Goal: Information Seeking & Learning: Find specific page/section

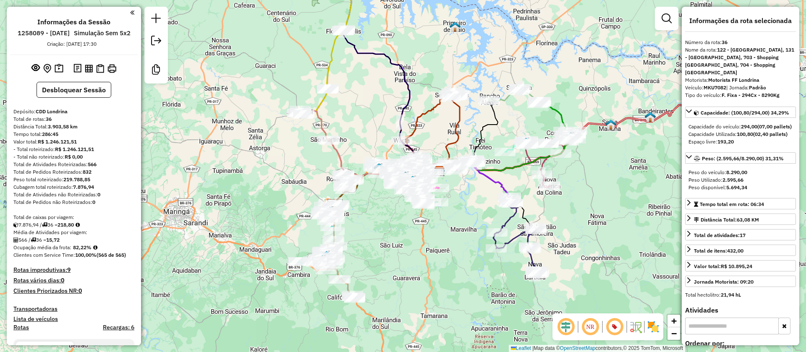
select select "**********"
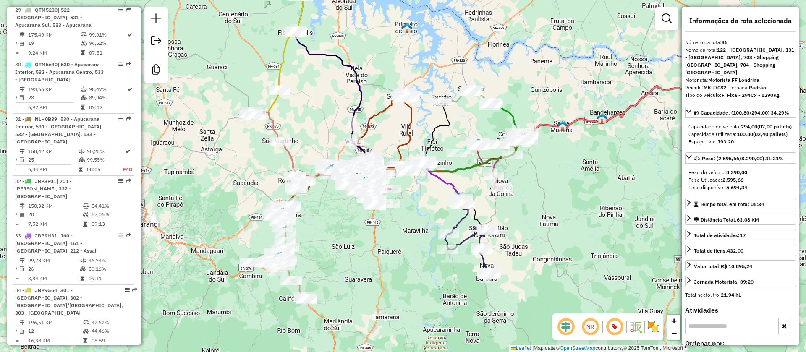
drag, startPoint x: 585, startPoint y: 197, endPoint x: 537, endPoint y: 199, distance: 48.3
click at [537, 199] on div "Janela de atendimento Grade de atendimento Capacidade Transportadoras Veículos …" at bounding box center [403, 176] width 806 height 352
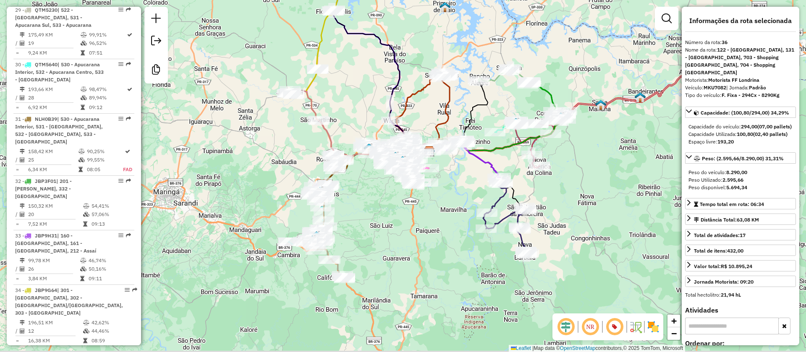
drag, startPoint x: 443, startPoint y: 276, endPoint x: 459, endPoint y: 266, distance: 19.0
click at [459, 266] on div "Janela de atendimento Grade de atendimento Capacidade Transportadoras Veículos …" at bounding box center [403, 176] width 806 height 352
click at [782, 195] on div "Peso do veículo: 8.290,00 Peso Utilizado: 2.595,66 Peso disponível: 5.694,34" at bounding box center [740, 179] width 111 height 29
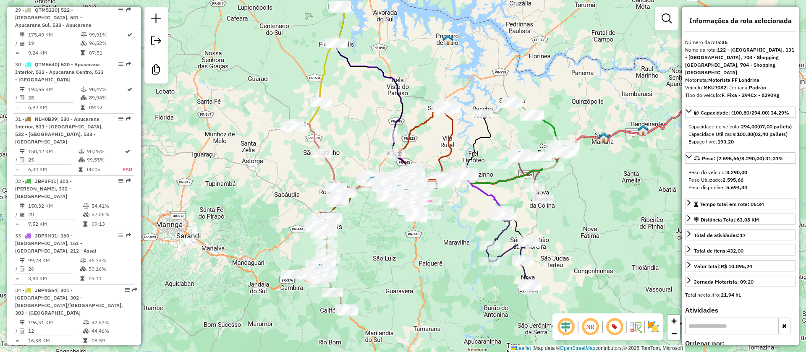
drag, startPoint x: 469, startPoint y: 100, endPoint x: 472, endPoint y: 133, distance: 32.5
click at [472, 133] on div "Janela de atendimento Grade de atendimento Capacidade Transportadoras Veículos …" at bounding box center [403, 176] width 806 height 352
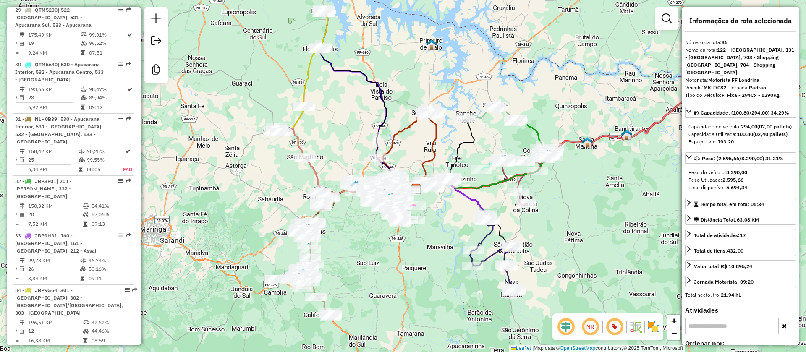
drag, startPoint x: 472, startPoint y: 133, endPoint x: 456, endPoint y: 137, distance: 17.0
click at [456, 137] on div "Janela de atendimento Grade de atendimento Capacidade Transportadoras Veículos …" at bounding box center [403, 176] width 806 height 352
click at [666, 20] on em at bounding box center [667, 18] width 10 height 10
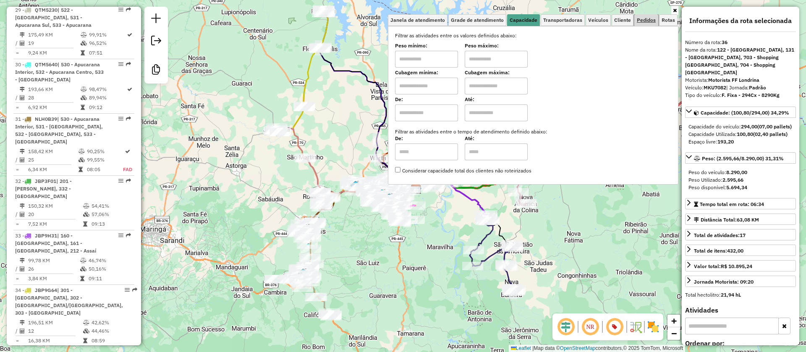
click at [649, 19] on span "Pedidos" at bounding box center [646, 20] width 19 height 5
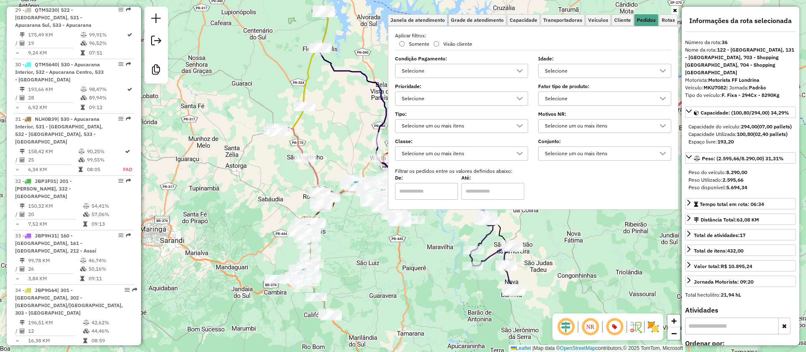
click at [470, 155] on div "Selecione um ou mais itens" at bounding box center [455, 153] width 113 height 13
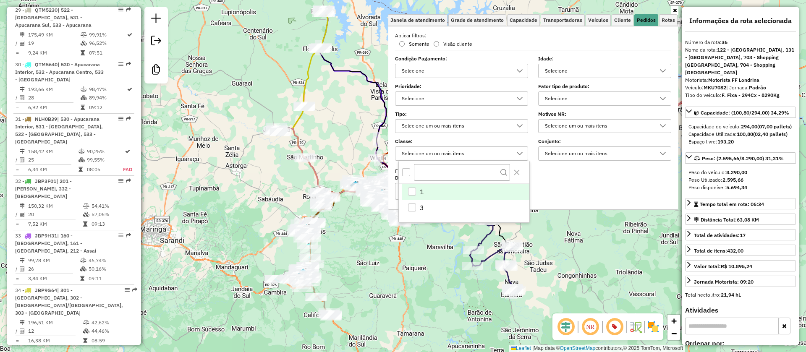
scroll to position [5, 29]
click at [467, 129] on div "Selecione um ou mais itens" at bounding box center [455, 126] width 113 height 13
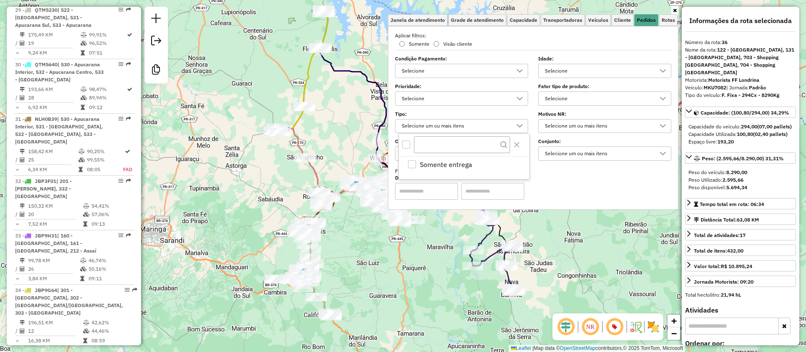
click at [468, 96] on div "Selecione" at bounding box center [455, 98] width 113 height 13
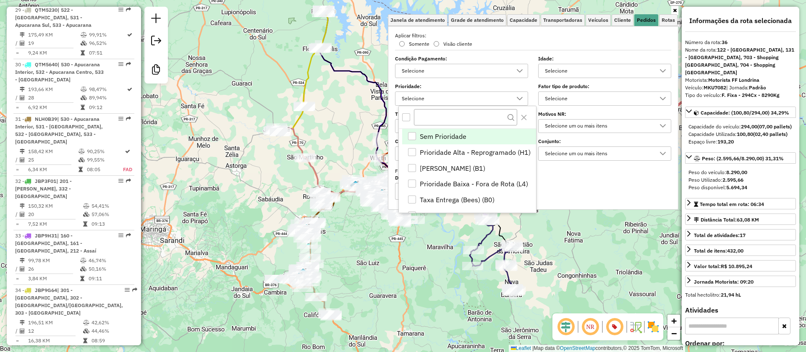
scroll to position [0, 0]
click at [467, 68] on div "Selecione" at bounding box center [455, 70] width 113 height 13
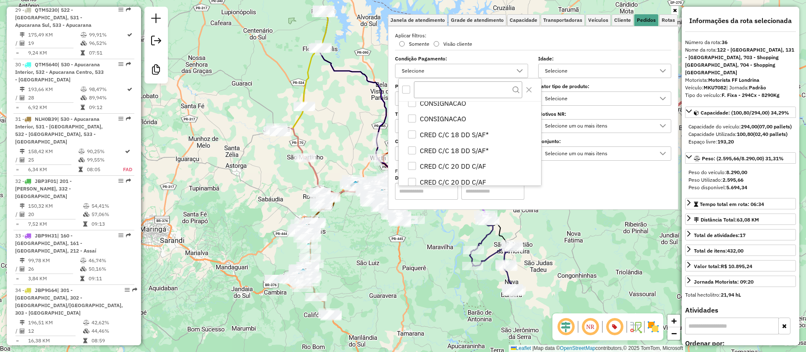
scroll to position [4786, 0]
click at [587, 69] on div "Selecione" at bounding box center [598, 70] width 113 height 13
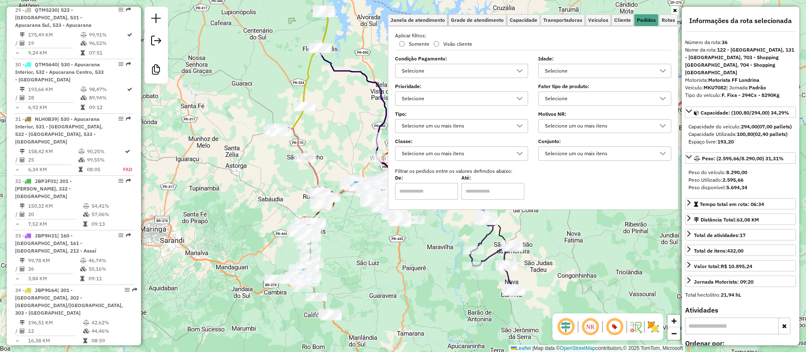
scroll to position [5, 29]
click at [581, 71] on div "Selecione" at bounding box center [598, 70] width 113 height 13
click at [583, 98] on div "Selecione" at bounding box center [598, 98] width 113 height 13
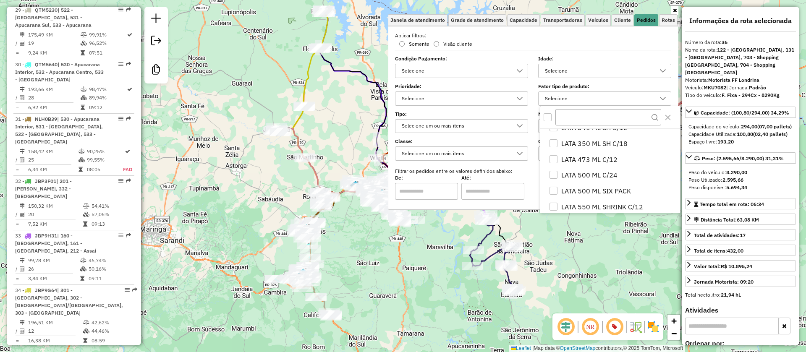
scroll to position [0, 0]
click at [598, 84] on label "Fator tipo de produto:" at bounding box center [604, 87] width 133 height 8
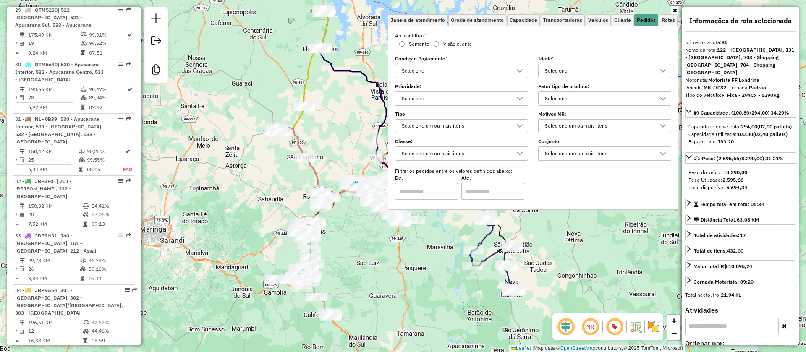
click at [589, 126] on div "Selecione um ou mais itens" at bounding box center [598, 126] width 113 height 13
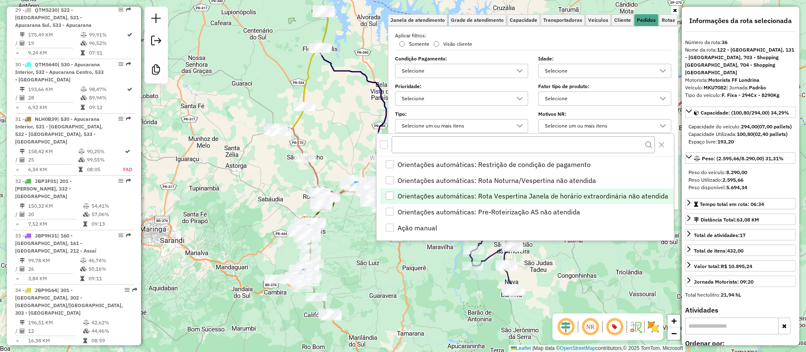
scroll to position [335, 0]
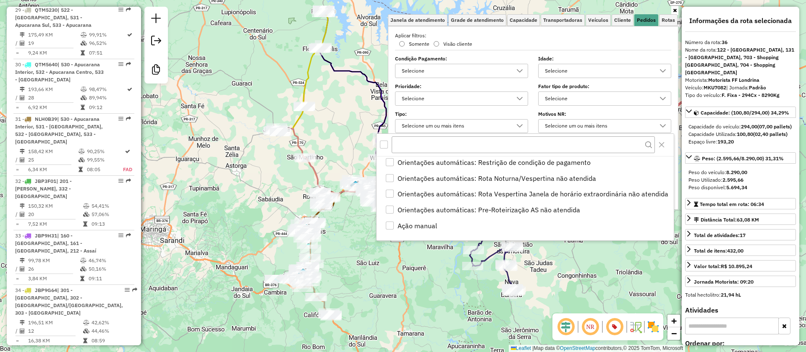
click at [493, 113] on label "Tipo:" at bounding box center [461, 114] width 133 height 8
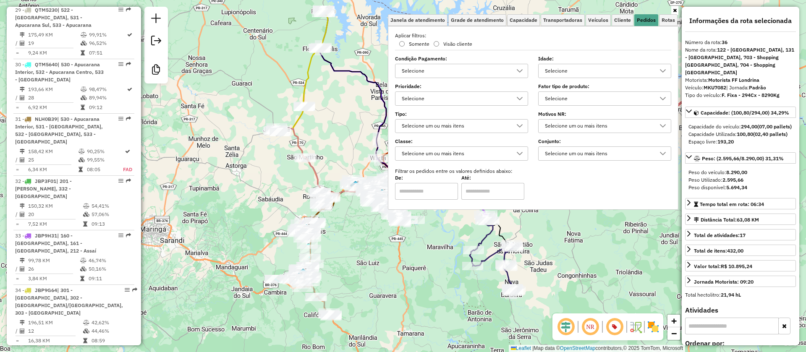
click at [571, 151] on div "Selecione um ou mais itens" at bounding box center [598, 153] width 113 height 13
click at [505, 155] on div "Selecione um ou mais itens" at bounding box center [455, 153] width 113 height 13
click at [482, 126] on div "Selecione um ou mais itens" at bounding box center [455, 126] width 113 height 13
click at [473, 95] on div "Selecione" at bounding box center [455, 98] width 113 height 13
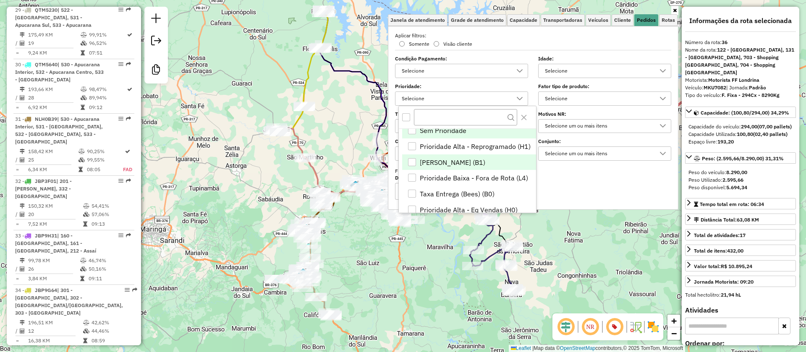
scroll to position [0, 0]
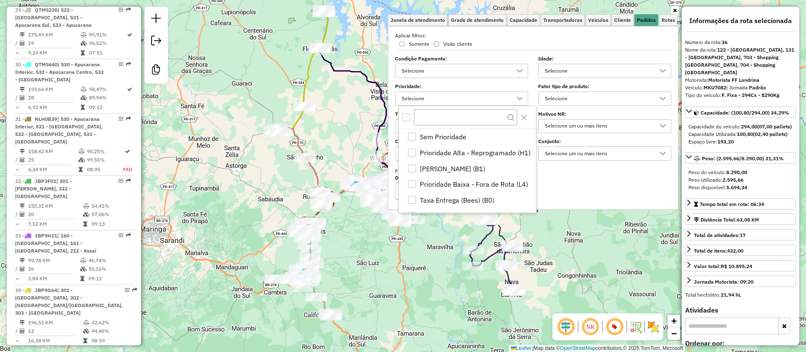
click at [480, 71] on div "Selecione" at bounding box center [455, 70] width 113 height 13
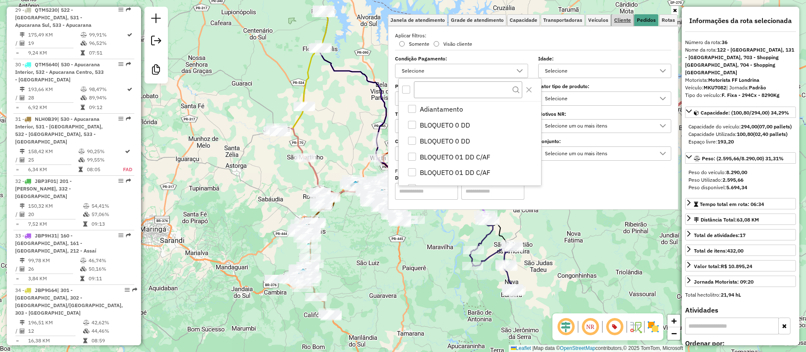
click at [623, 18] on span "Cliente" at bounding box center [622, 20] width 17 height 5
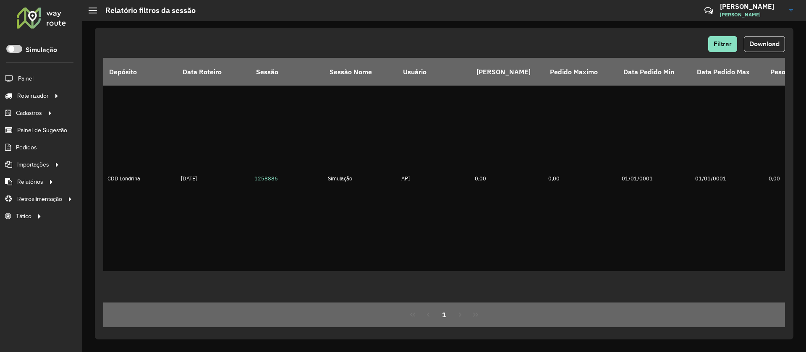
scroll to position [501, 0]
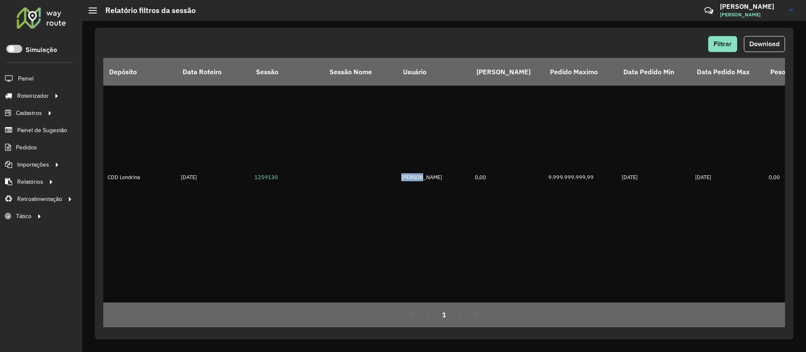
click at [0, 0] on span "Consulta de setores" at bounding box center [0, 0] width 0 height 0
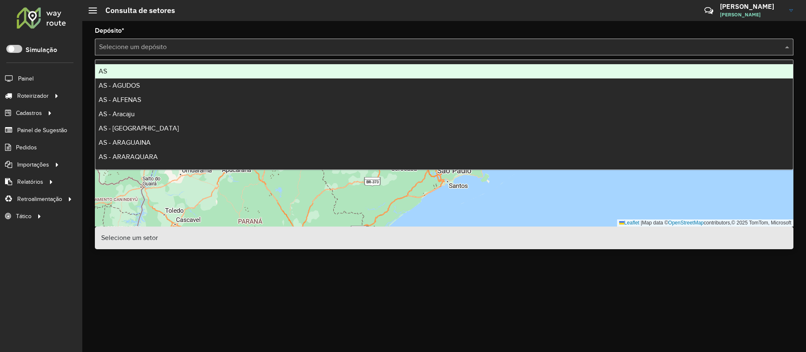
click at [244, 46] on input "text" at bounding box center [436, 47] width 674 height 10
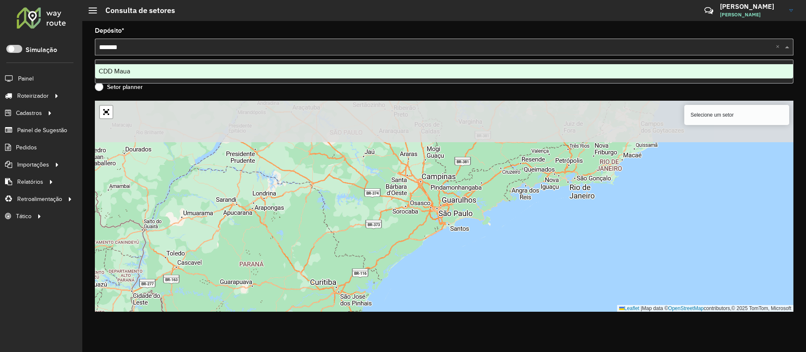
type input "********"
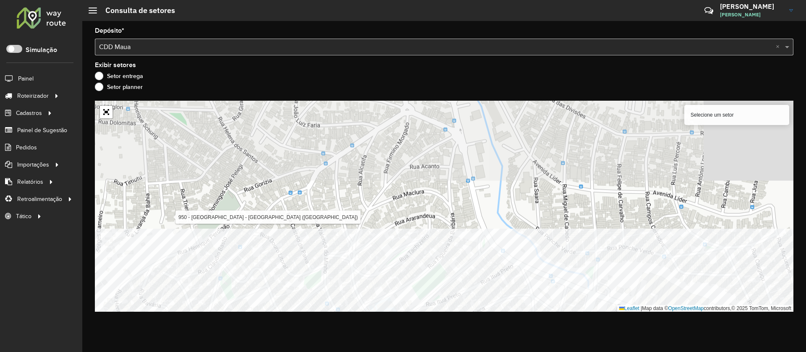
click at [533, 319] on div "Depósito * Selecione um depósito × CDD Maua × Exibir setores Setor entrega Seto…" at bounding box center [444, 186] width 724 height 331
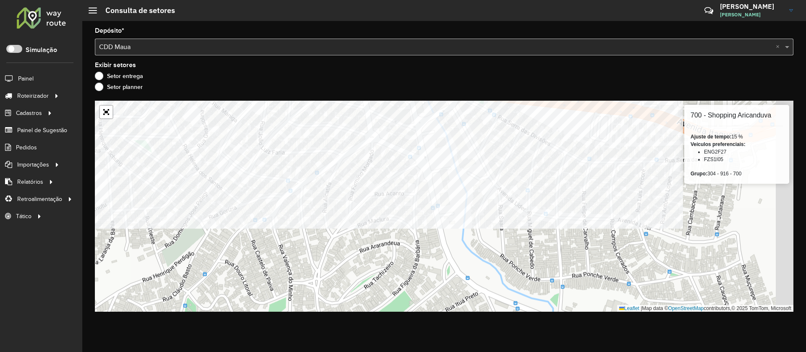
click at [466, 64] on formly-group "Depósito * Selecione um depósito × CDD Maua × Exibir setores Setor entrega Seto…" at bounding box center [444, 170] width 699 height 284
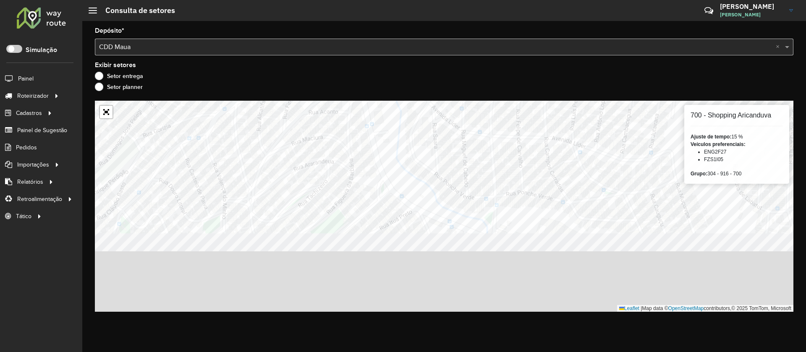
click at [515, 99] on div "Depósito * Selecione um depósito × CDD Maua × Exibir setores Setor entrega Seto…" at bounding box center [444, 186] width 724 height 331
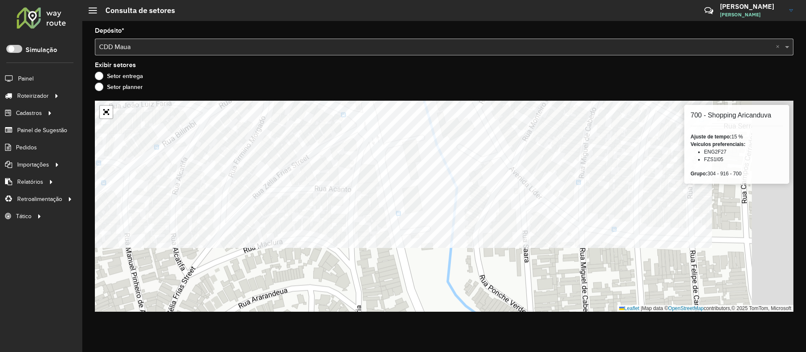
click at [419, 93] on formly-group "Depósito * Selecione um depósito × CDD Maua × Exibir setores Setor entrega Seto…" at bounding box center [444, 170] width 699 height 284
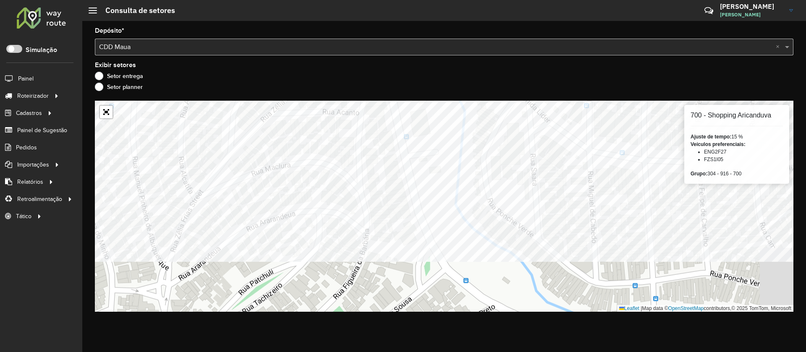
click at [451, 89] on formly-group "Depósito * Selecione um depósito × CDD Maua × Exibir setores Setor entrega Seto…" at bounding box center [444, 170] width 699 height 284
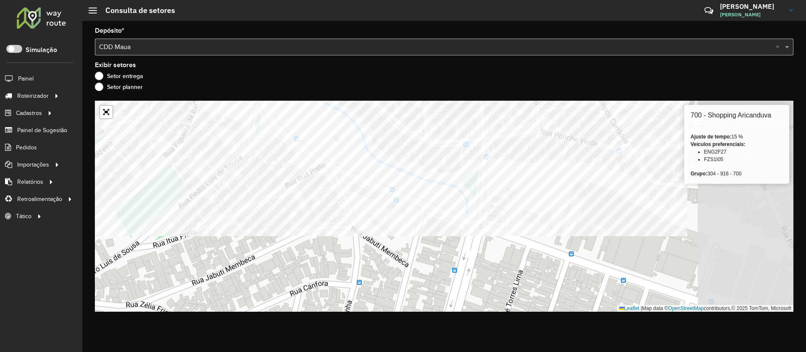
click at [325, 93] on formly-group "Depósito * Selecione um depósito × CDD Maua × Exibir setores Setor entrega Seto…" at bounding box center [444, 170] width 699 height 284
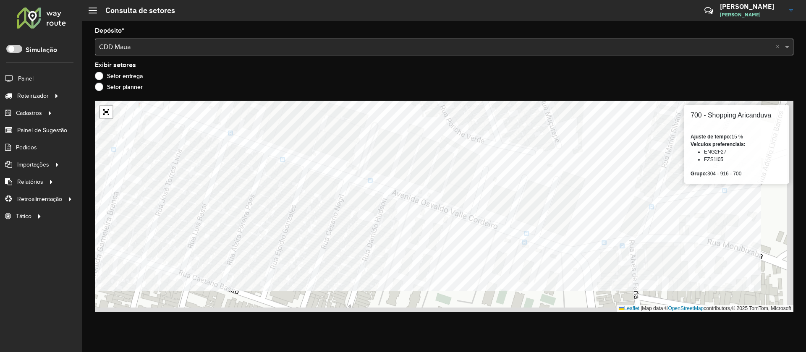
click at [369, 100] on div "Depósito * Selecione um depósito × CDD Maua × Exibir setores Setor entrega Seto…" at bounding box center [444, 186] width 724 height 331
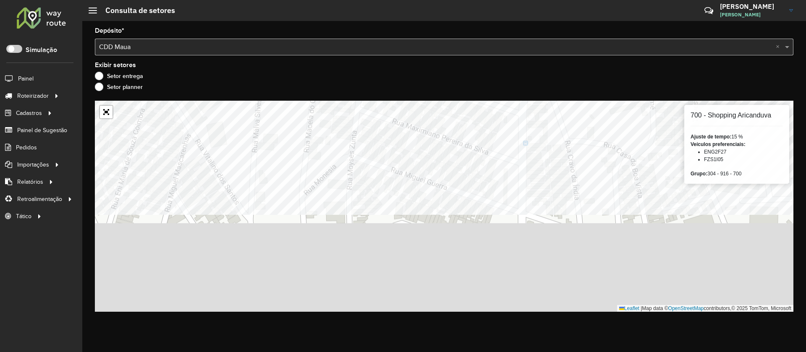
click at [573, 92] on formly-group "Depósito * Selecione um depósito × CDD Maua × Exibir setores Setor entrega Seto…" at bounding box center [444, 170] width 699 height 284
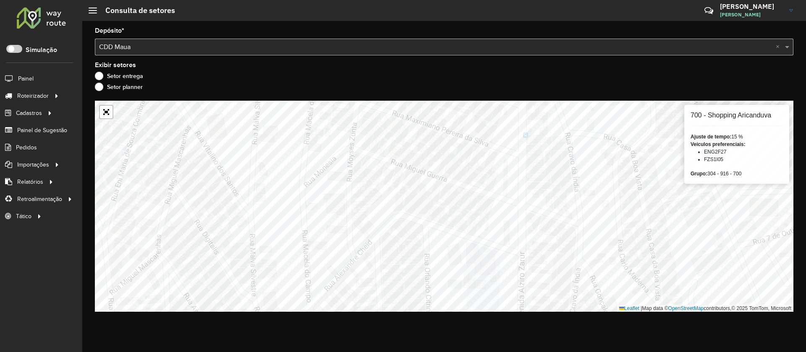
click at [589, 84] on formly-group "Depósito * Selecione um depósito × CDD Maua × Exibir setores Setor entrega Seto…" at bounding box center [444, 170] width 699 height 284
